Goal: Information Seeking & Learning: Learn about a topic

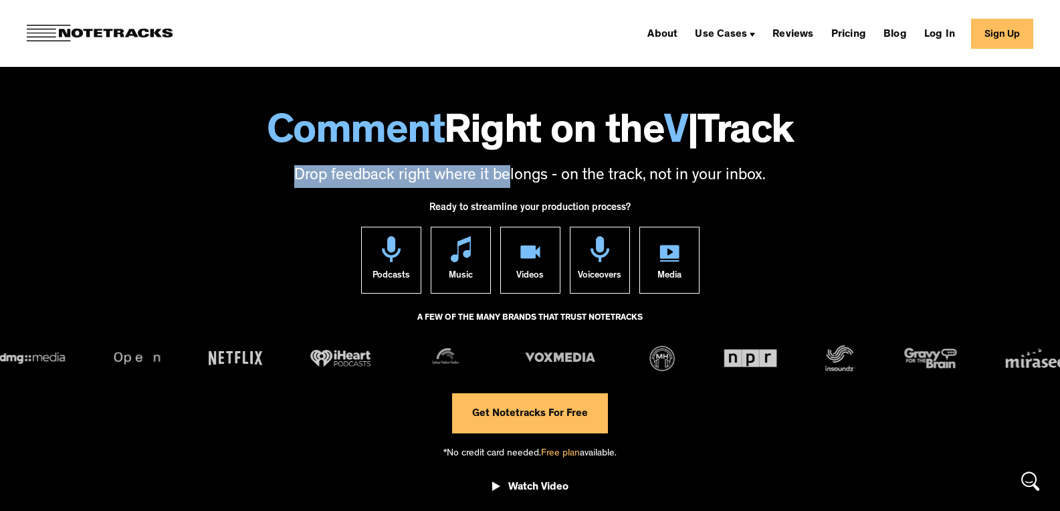
drag, startPoint x: 296, startPoint y: 171, endPoint x: 611, endPoint y: 137, distance: 316.2
click at [586, 149] on div "Comment Right on the V | Track Drop feedback right where it belongs - on the tr…" at bounding box center [530, 134] width 1060 height 108
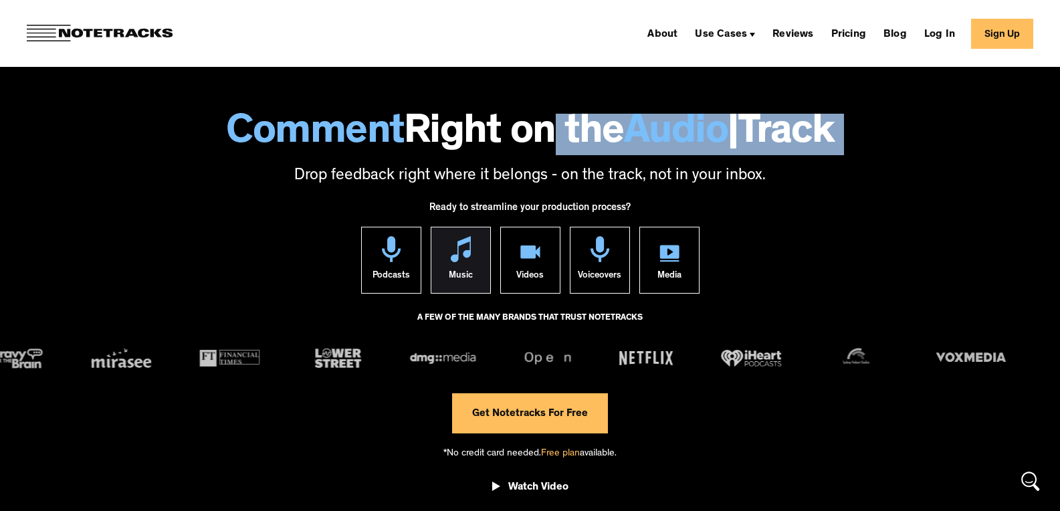
click at [457, 277] on div "Music" at bounding box center [461, 277] width 24 height 31
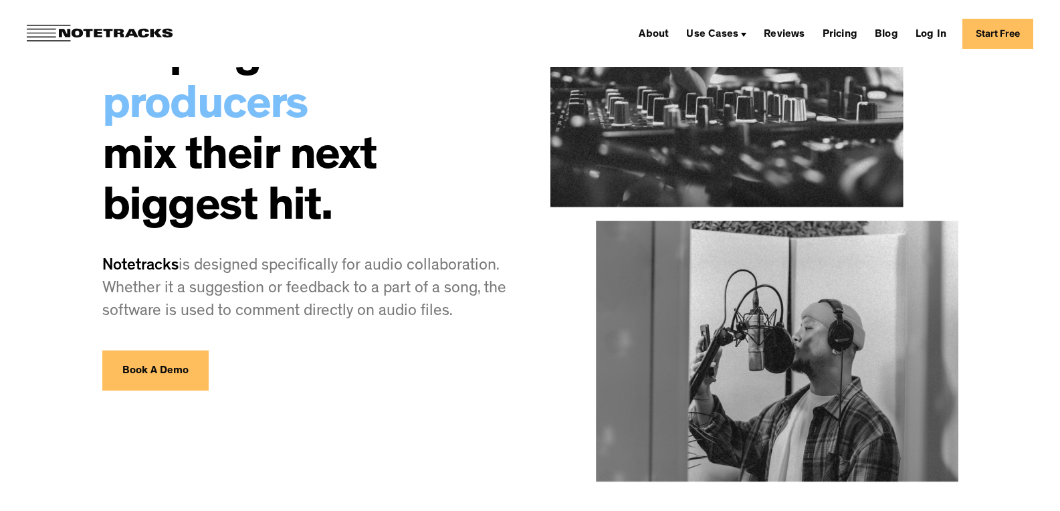
scroll to position [161, 0]
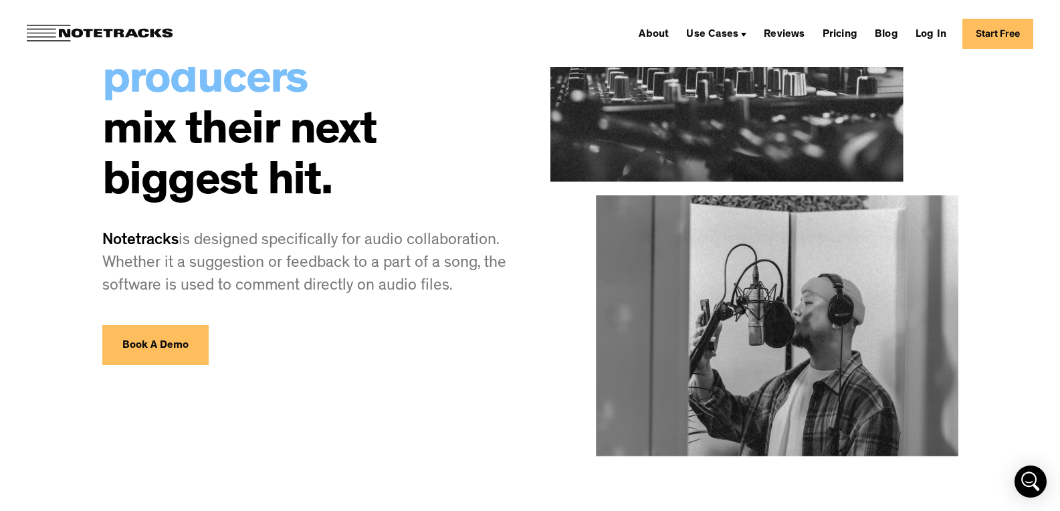
drag, startPoint x: 451, startPoint y: 290, endPoint x: 90, endPoint y: 252, distance: 363.2
click at [96, 249] on div "Helping music producers mix their next biggest hit. Notetracks is designed spec…" at bounding box center [530, 276] width 963 height 874
click at [114, 239] on span "Notetracks" at bounding box center [140, 241] width 76 height 16
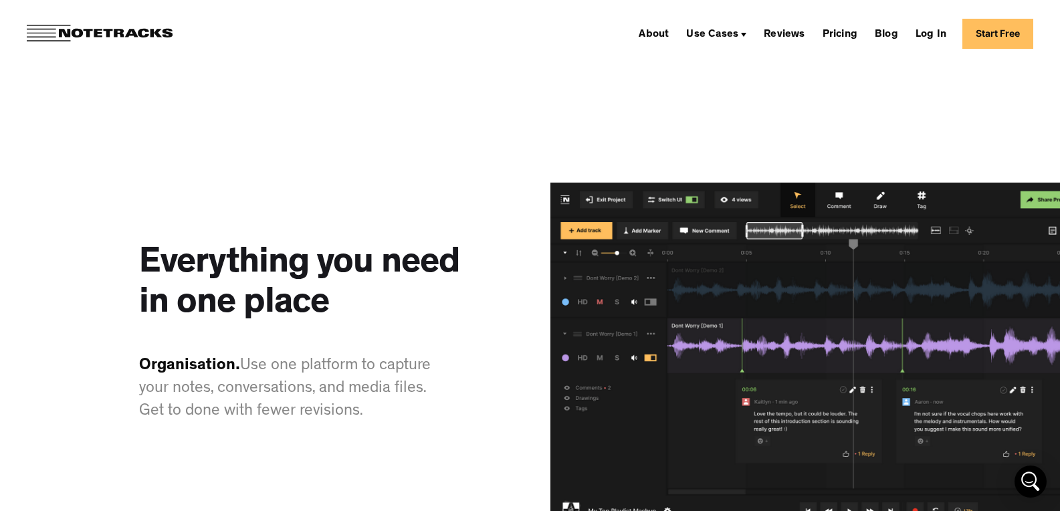
scroll to position [1525, 0]
